Goal: Transaction & Acquisition: Purchase product/service

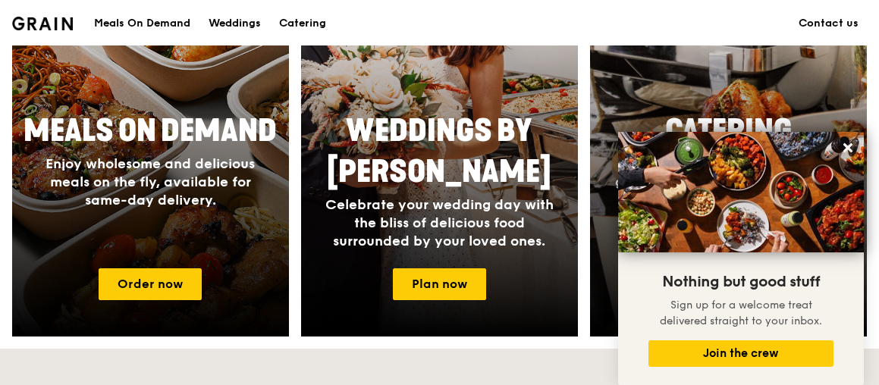
scroll to position [617, 0]
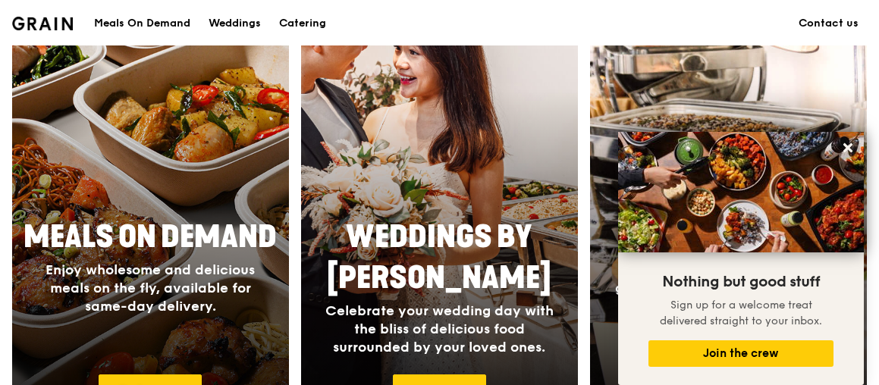
click at [159, 162] on div at bounding box center [150, 222] width 304 height 485
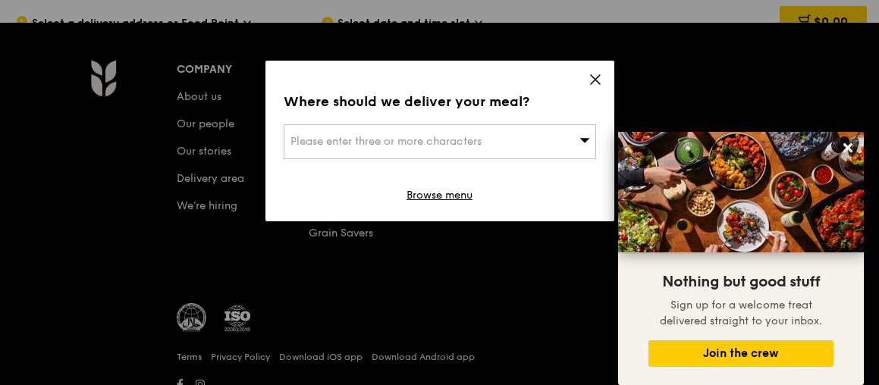
click at [593, 83] on icon at bounding box center [596, 80] width 14 height 14
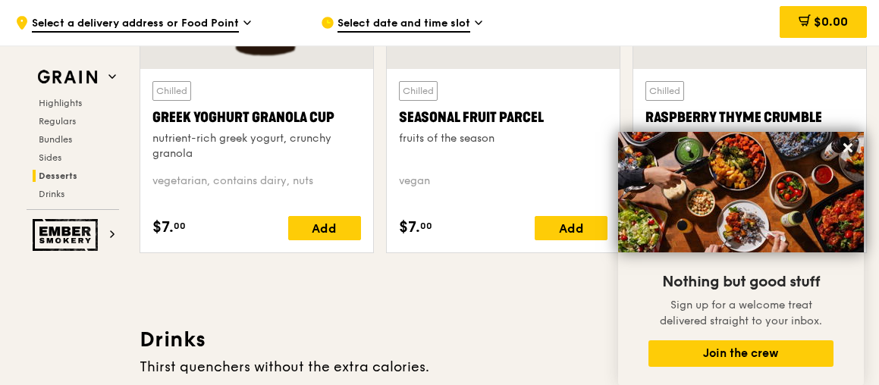
scroll to position [4956, 0]
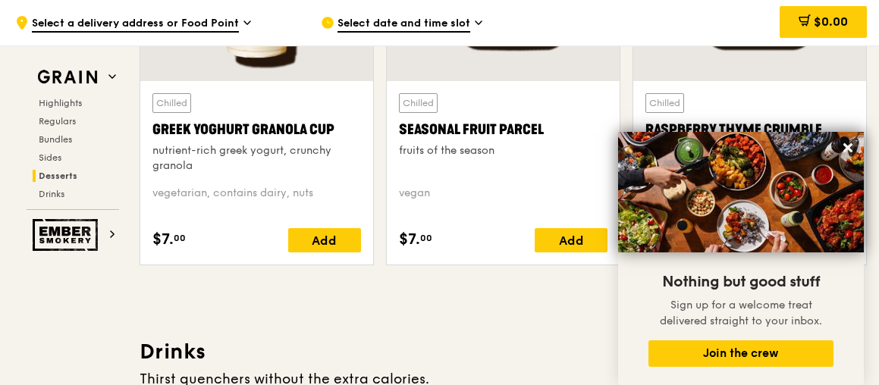
drag, startPoint x: 882, startPoint y: 111, endPoint x: 875, endPoint y: 116, distance: 9.3
drag, startPoint x: 875, startPoint y: 116, endPoint x: 869, endPoint y: 150, distance: 34.7
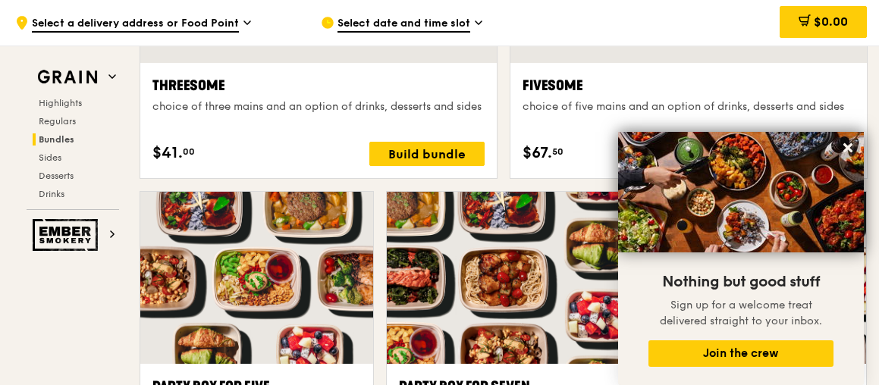
scroll to position [2786, 0]
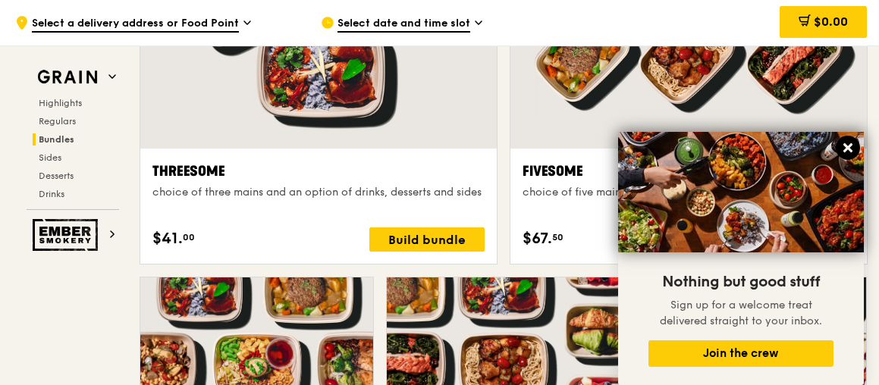
click at [848, 143] on icon at bounding box center [848, 148] width 14 height 14
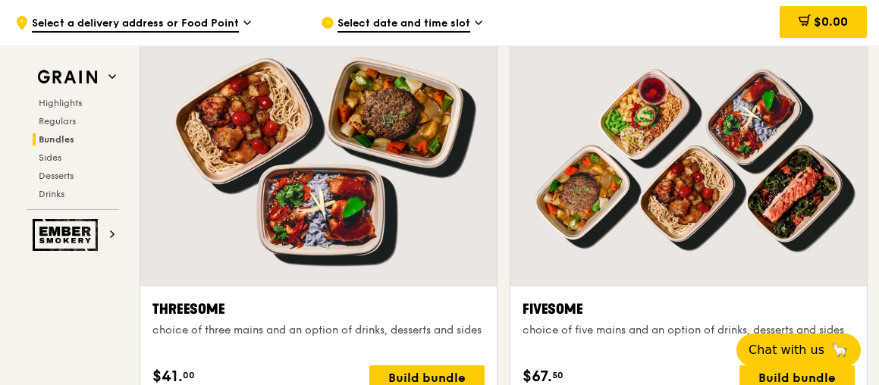
scroll to position [2717, 0]
